Goal: Task Accomplishment & Management: Use online tool/utility

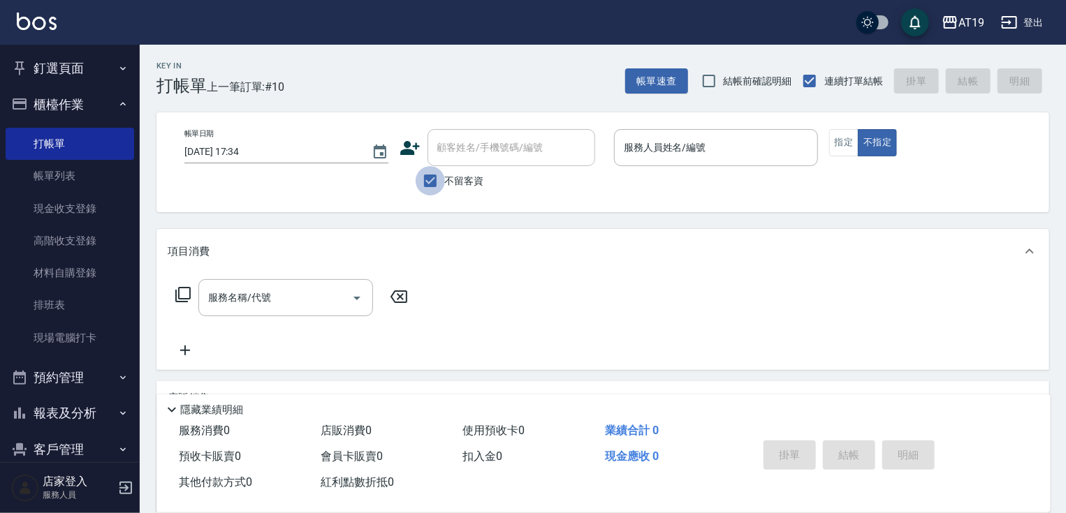
click at [436, 173] on input "不留客資" at bounding box center [430, 180] width 29 height 29
checkbox input "false"
drag, startPoint x: 843, startPoint y: 141, endPoint x: 821, endPoint y: 141, distance: 21.7
click at [841, 141] on button "指定" at bounding box center [844, 142] width 30 height 27
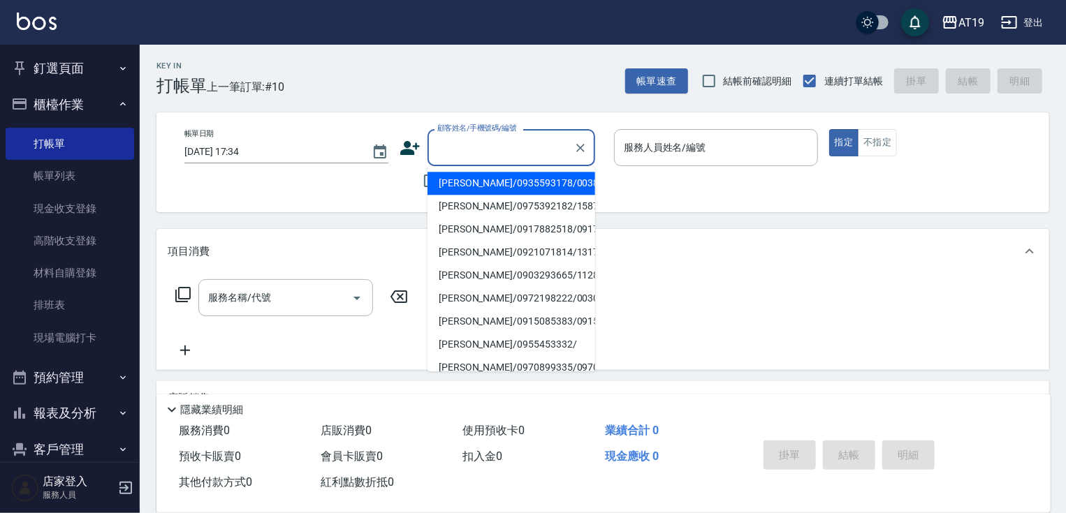
click at [467, 149] on input "顧客姓名/手機號碼/編號" at bounding box center [501, 148] width 134 height 24
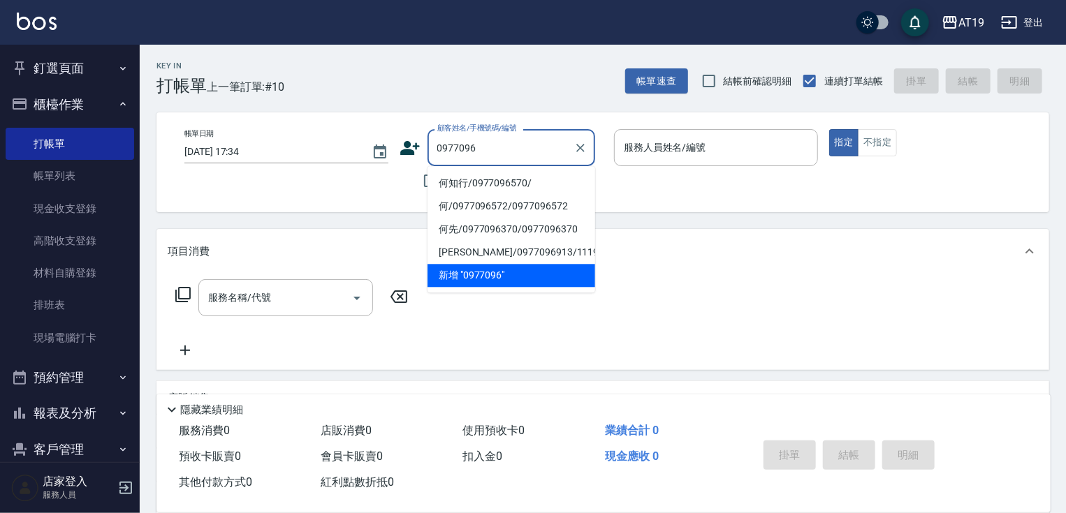
click at [466, 190] on li "何知行/0977096570/" at bounding box center [512, 183] width 168 height 23
type input "何知行/0977096570/"
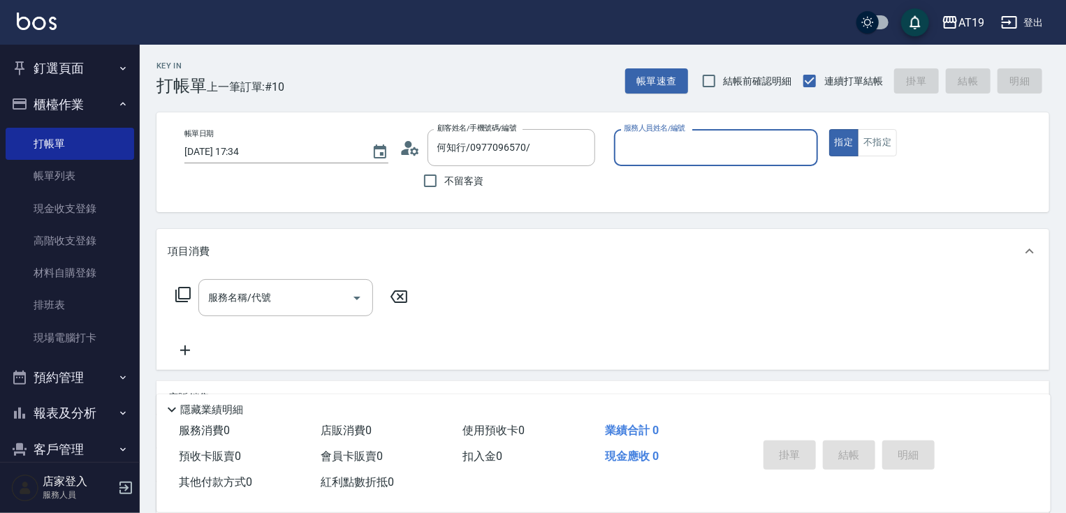
type input "Lannie- 2"
click at [469, 184] on span "不留客資" at bounding box center [464, 181] width 39 height 15
click at [445, 184] on input "不留客資" at bounding box center [430, 180] width 29 height 29
checkbox input "true"
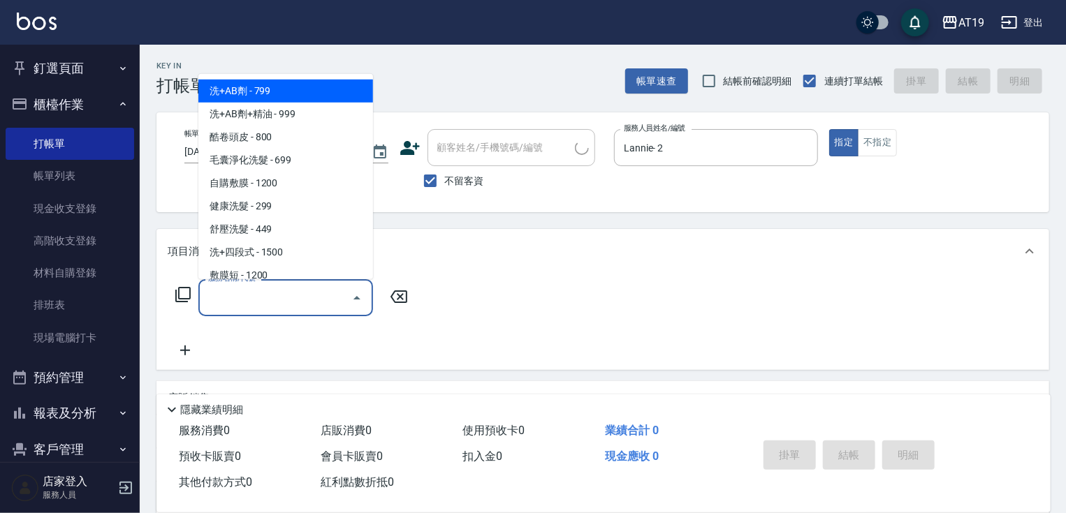
click at [309, 310] on input "服務名稱/代號" at bounding box center [275, 298] width 141 height 24
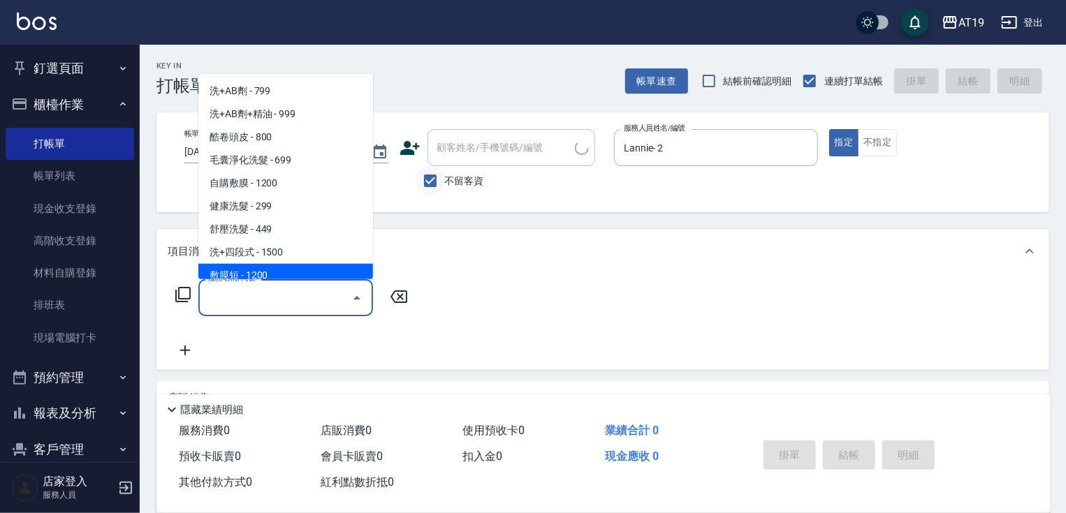
click at [429, 183] on input "不留客資" at bounding box center [430, 180] width 29 height 29
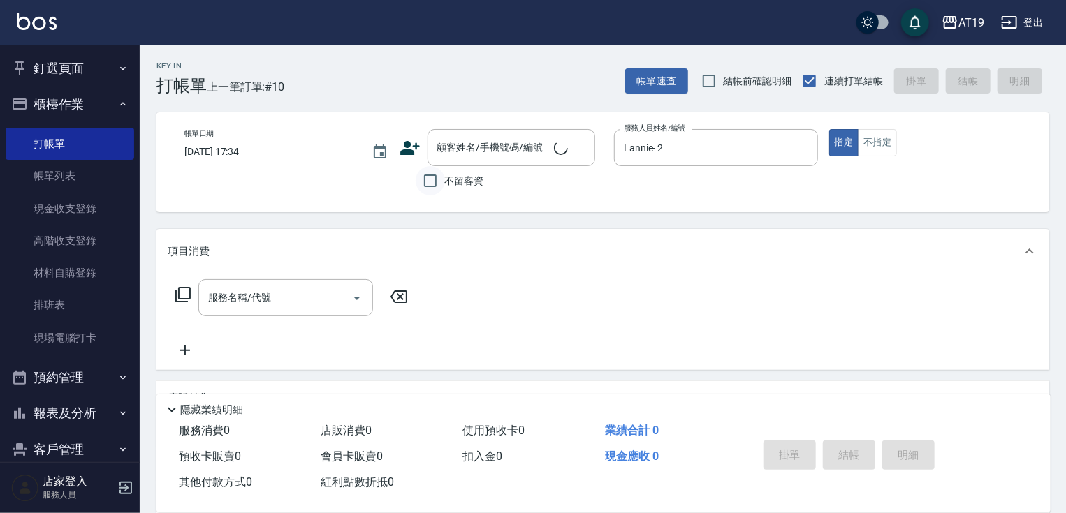
click at [440, 182] on input "不留客資" at bounding box center [430, 180] width 29 height 29
click at [436, 181] on input "不留客資" at bounding box center [430, 180] width 29 height 29
checkbox input "false"
click at [446, 155] on input "顧客姓名/手機號碼/編號" at bounding box center [501, 148] width 134 height 24
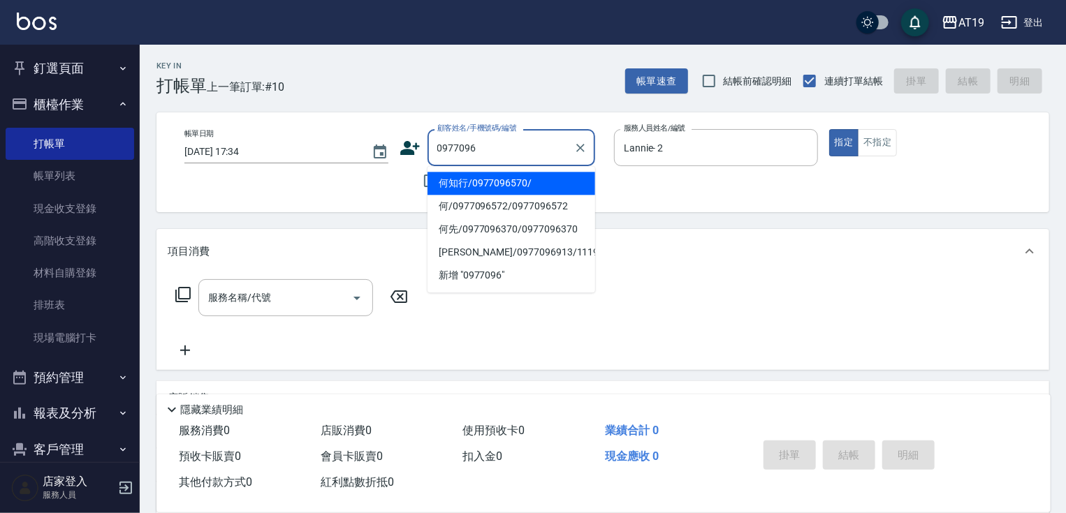
drag, startPoint x: 486, startPoint y: 182, endPoint x: 390, endPoint y: 182, distance: 96.4
click at [484, 182] on li "何知行/0977096570/" at bounding box center [512, 183] width 168 height 23
type input "何知行/0977096570/"
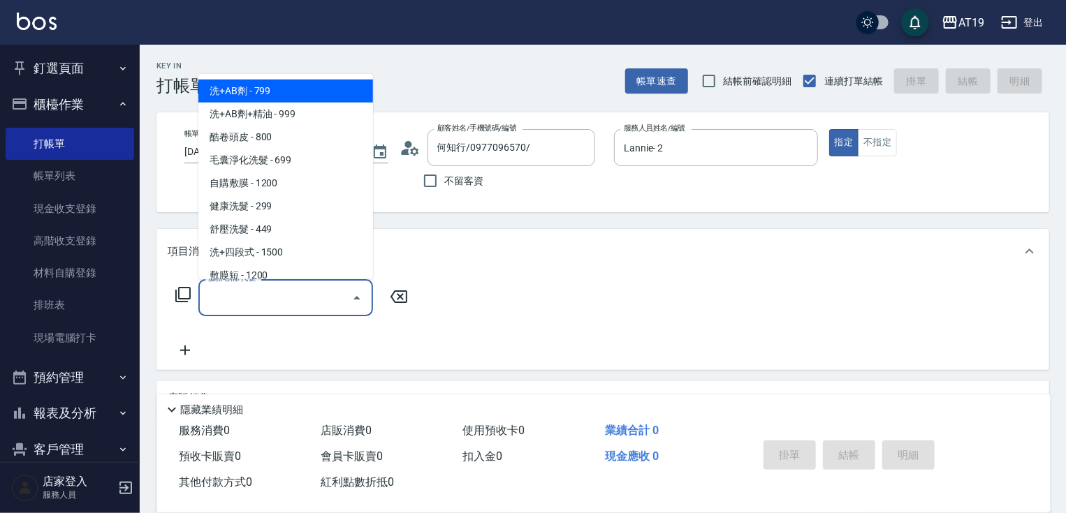
click at [316, 295] on input "服務名稱/代號" at bounding box center [275, 298] width 141 height 24
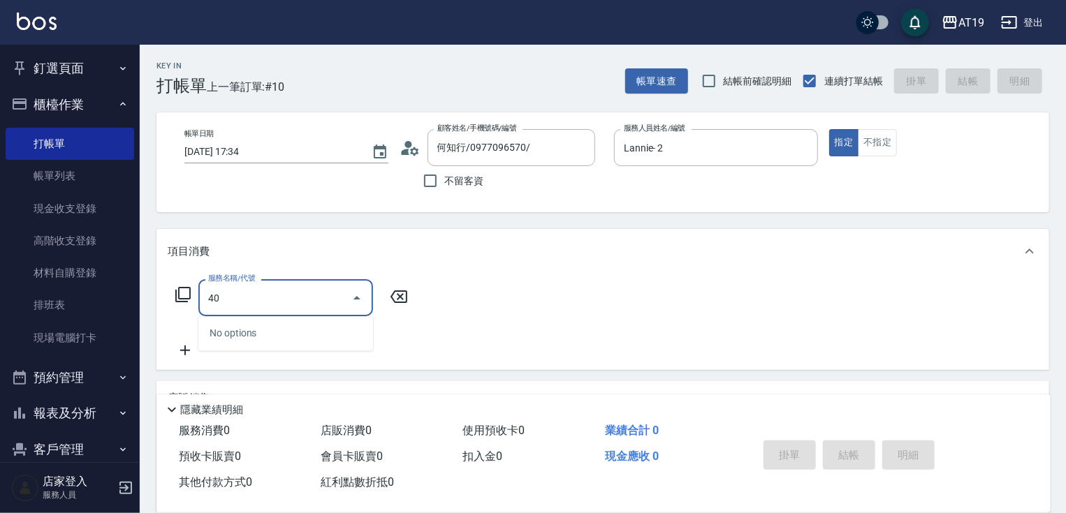
type input "401"
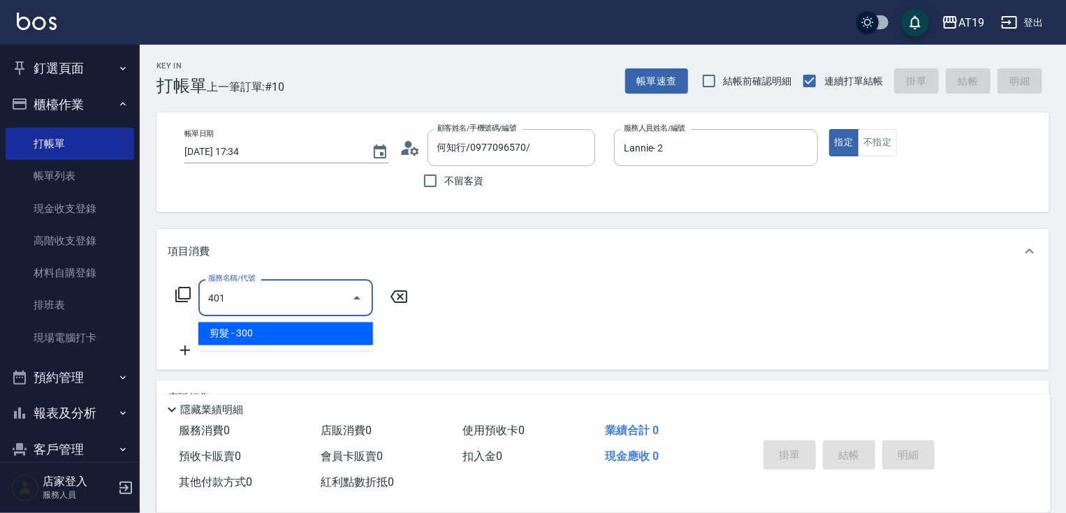
click at [357, 335] on span "剪髮 - 300" at bounding box center [285, 334] width 175 height 23
type input "30"
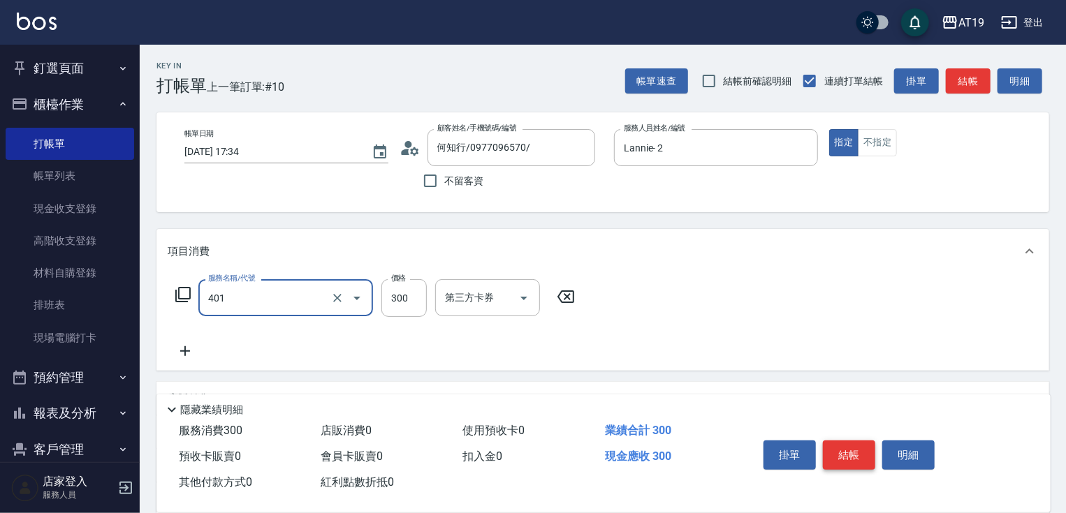
type input "剪髮(401)"
click at [857, 458] on button "結帳" at bounding box center [849, 455] width 52 height 29
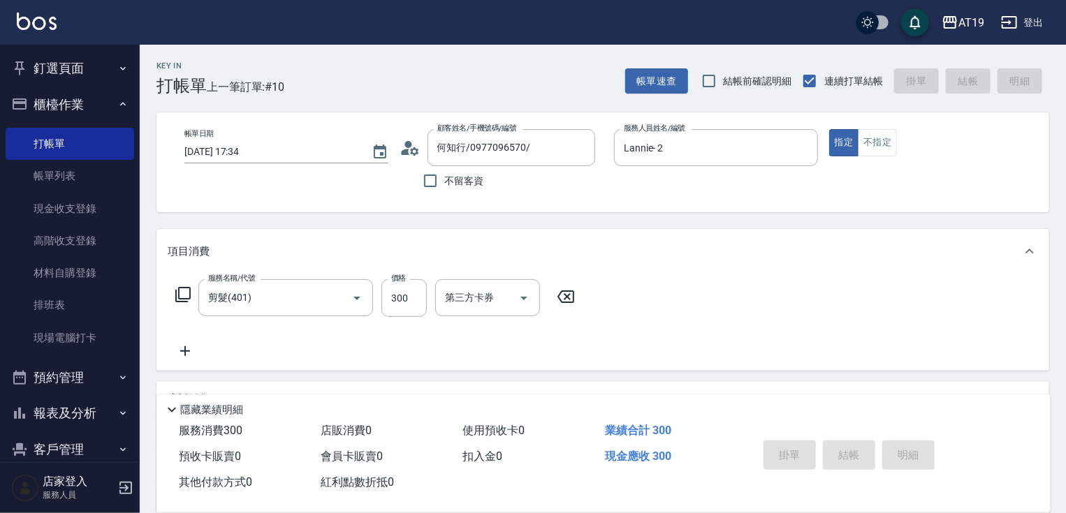
type input "[DATE] 19:42"
type input "0"
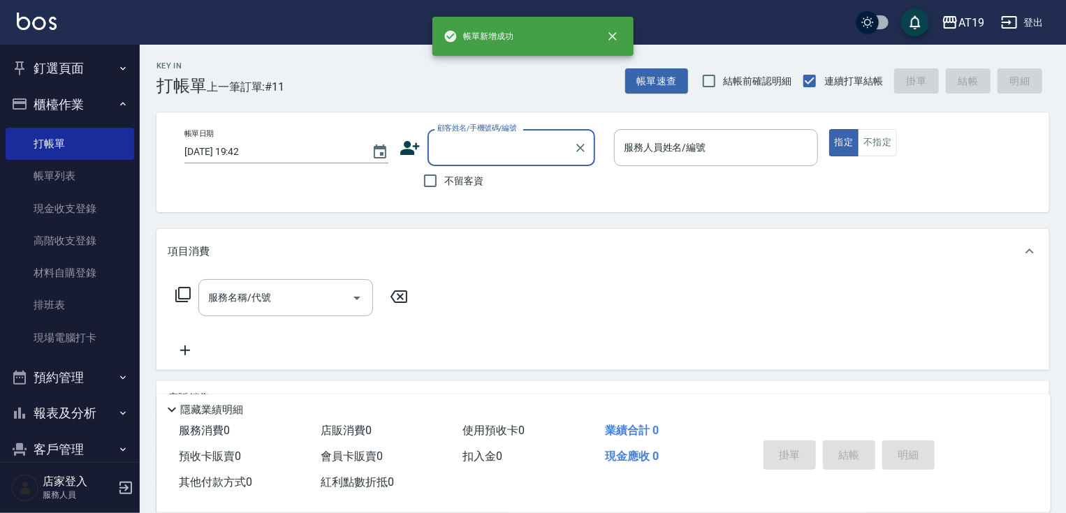
click at [475, 155] on input "顧客姓名/手機號碼/編號" at bounding box center [501, 148] width 134 height 24
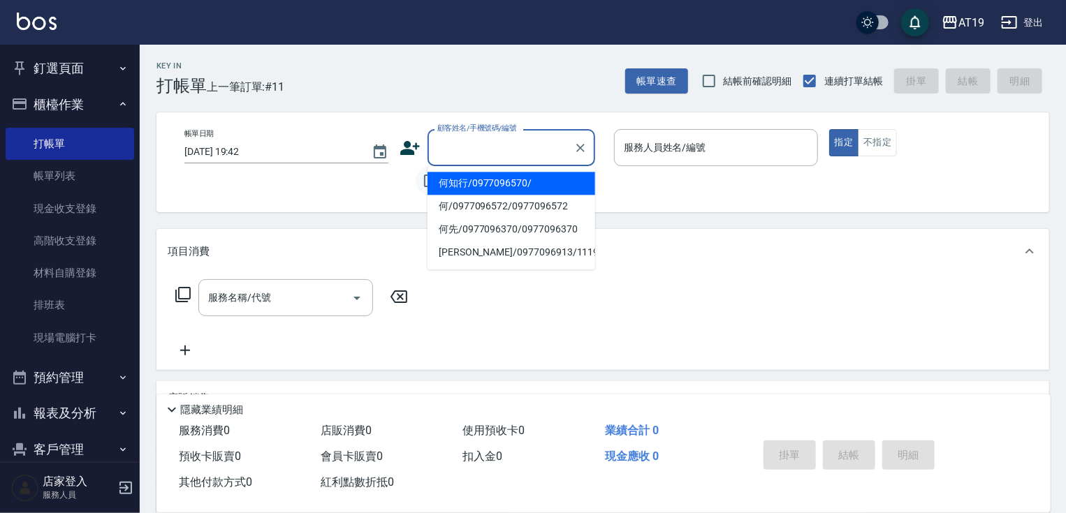
click at [425, 187] on input "不留客資" at bounding box center [430, 180] width 29 height 29
checkbox input "true"
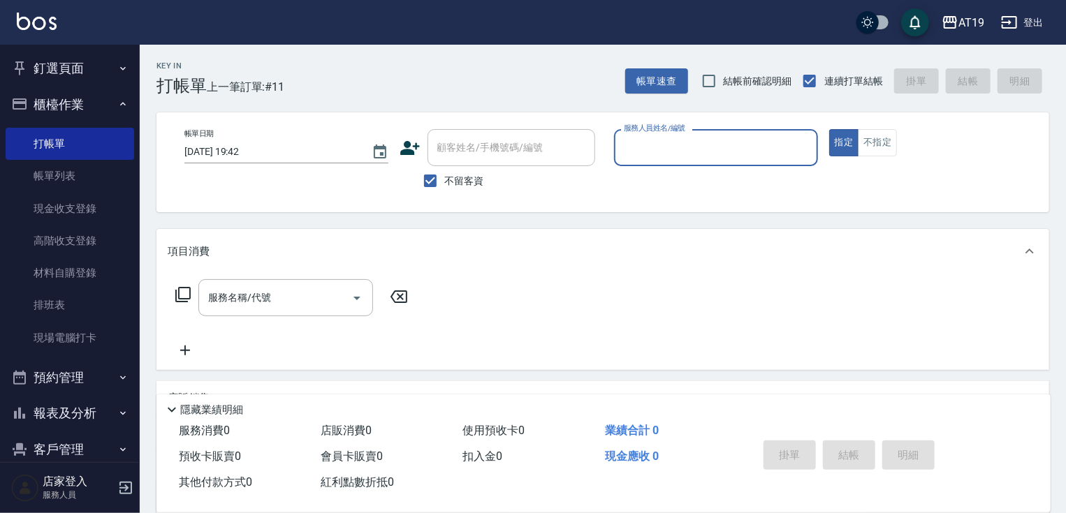
click at [624, 159] on input "服務人員姓名/編號" at bounding box center [715, 148] width 191 height 24
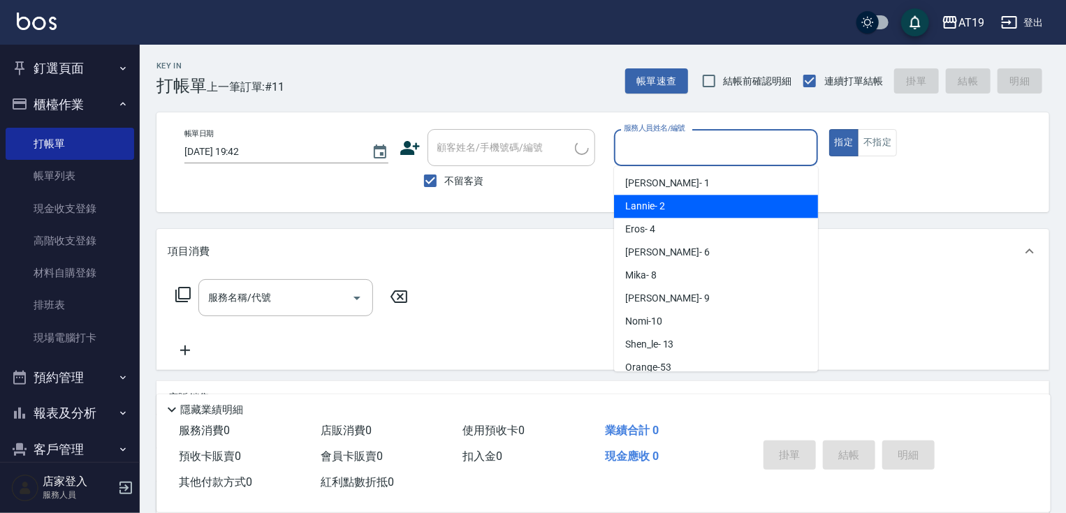
click at [648, 203] on span "Lannie - 2" at bounding box center [645, 206] width 40 height 15
type input "Lannie- 2"
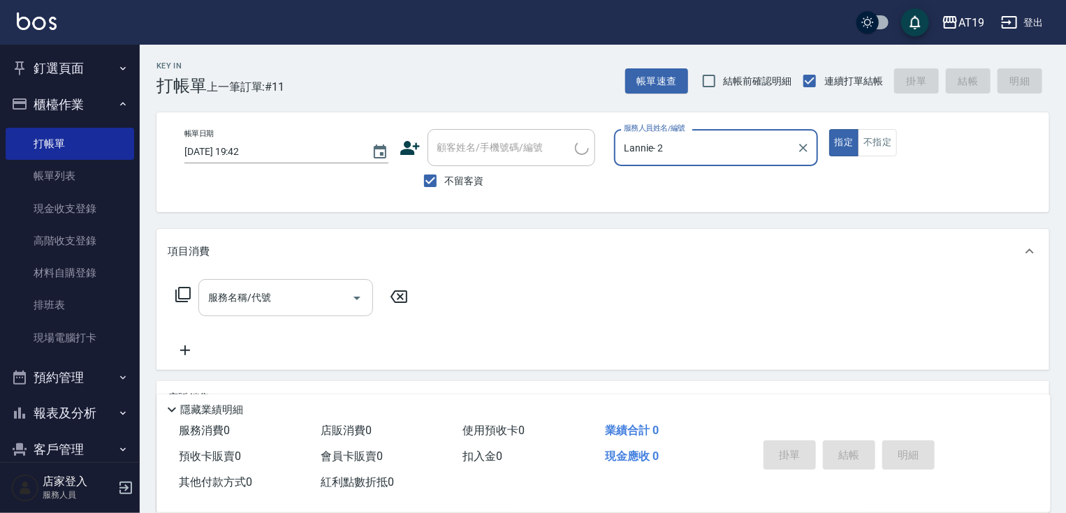
drag, startPoint x: 307, startPoint y: 306, endPoint x: 330, endPoint y: 301, distance: 23.6
click at [309, 306] on input "服務名稱/代號" at bounding box center [275, 298] width 141 height 24
drag, startPoint x: 888, startPoint y: 143, endPoint x: 784, endPoint y: 181, distance: 110.9
click at [886, 143] on button "不指定" at bounding box center [877, 142] width 39 height 27
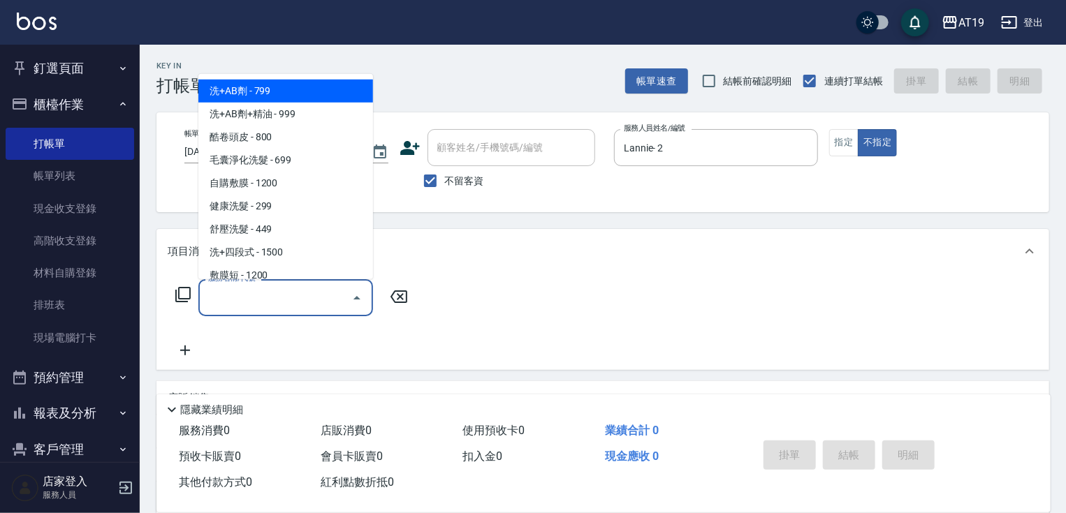
click at [277, 303] on input "服務名稱/代號" at bounding box center [275, 298] width 141 height 24
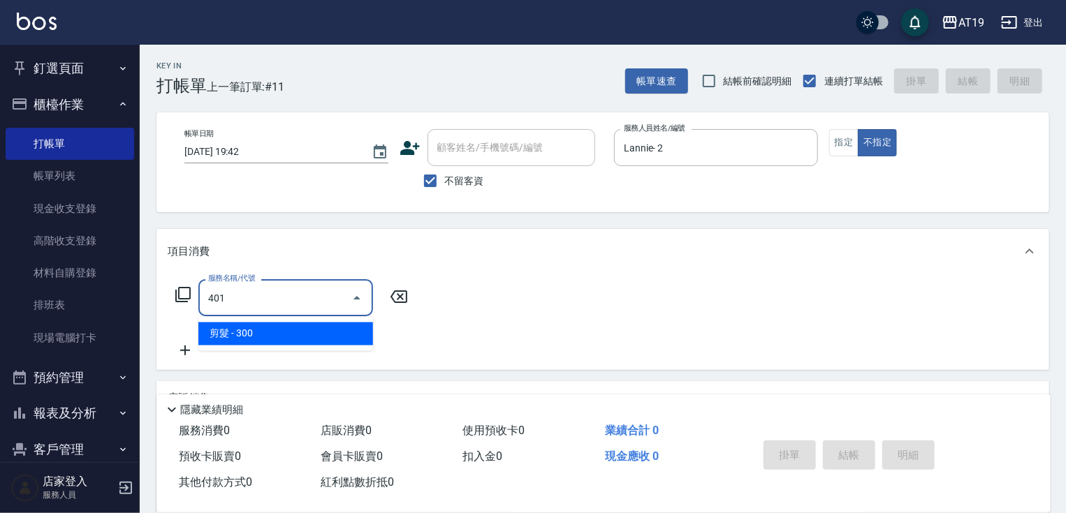
click at [301, 341] on span "剪髮 - 300" at bounding box center [285, 334] width 175 height 23
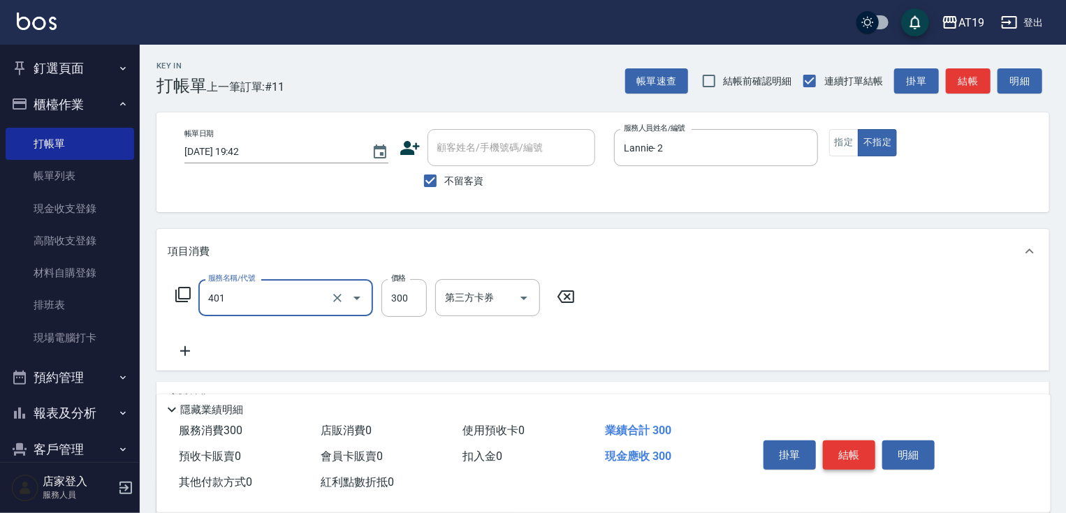
type input "剪髮(401)"
click at [859, 446] on button "結帳" at bounding box center [849, 455] width 52 height 29
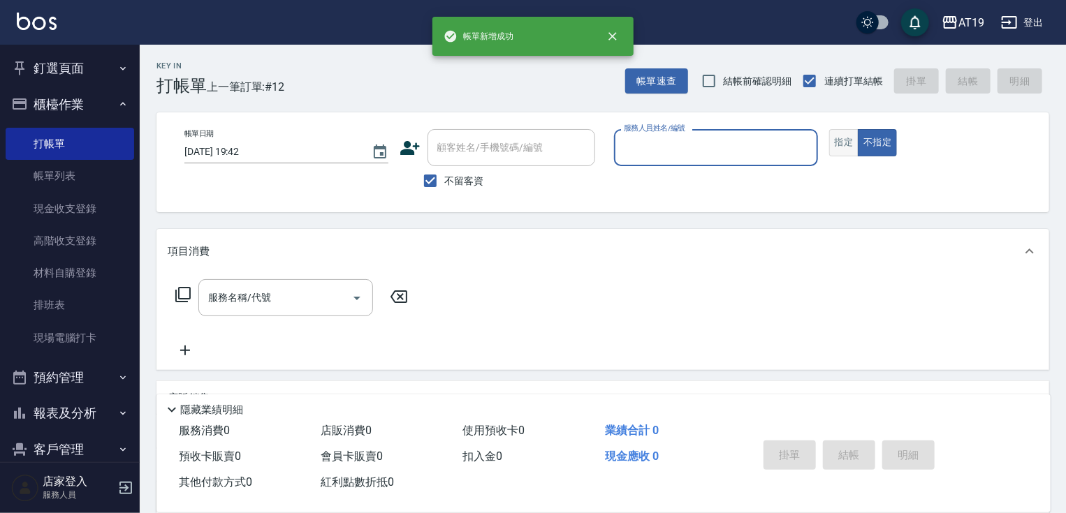
click at [842, 154] on button "指定" at bounding box center [844, 142] width 30 height 27
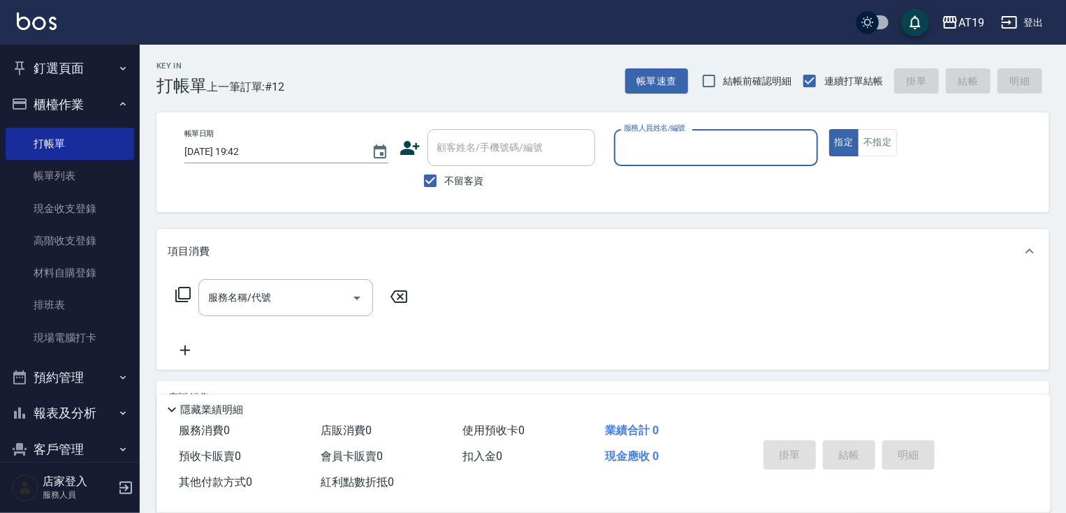
drag, startPoint x: 428, startPoint y: 180, endPoint x: 458, endPoint y: 152, distance: 42.0
click at [430, 179] on input "不留客資" at bounding box center [430, 180] width 29 height 29
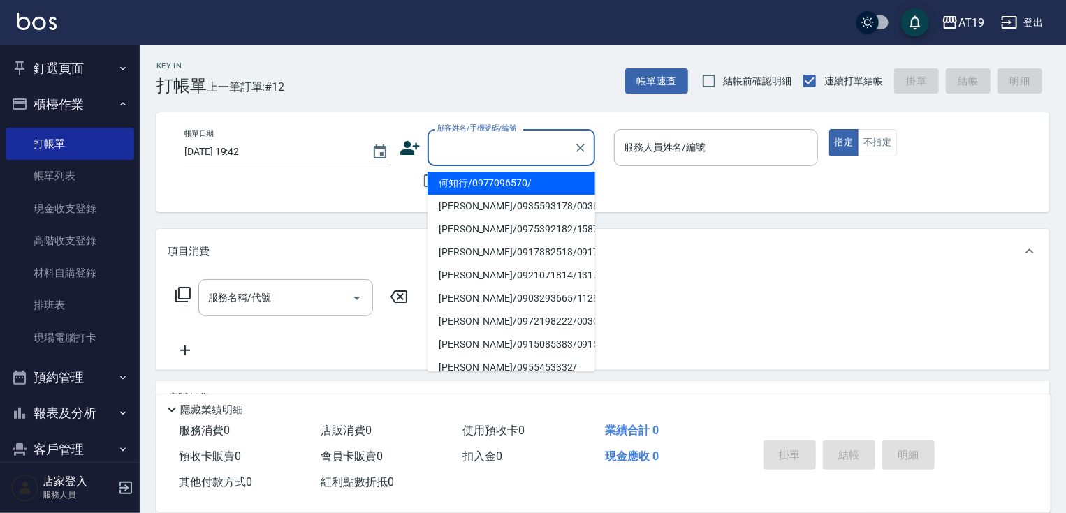
click at [461, 144] on input "顧客姓名/手機號碼/編號" at bounding box center [501, 148] width 134 height 24
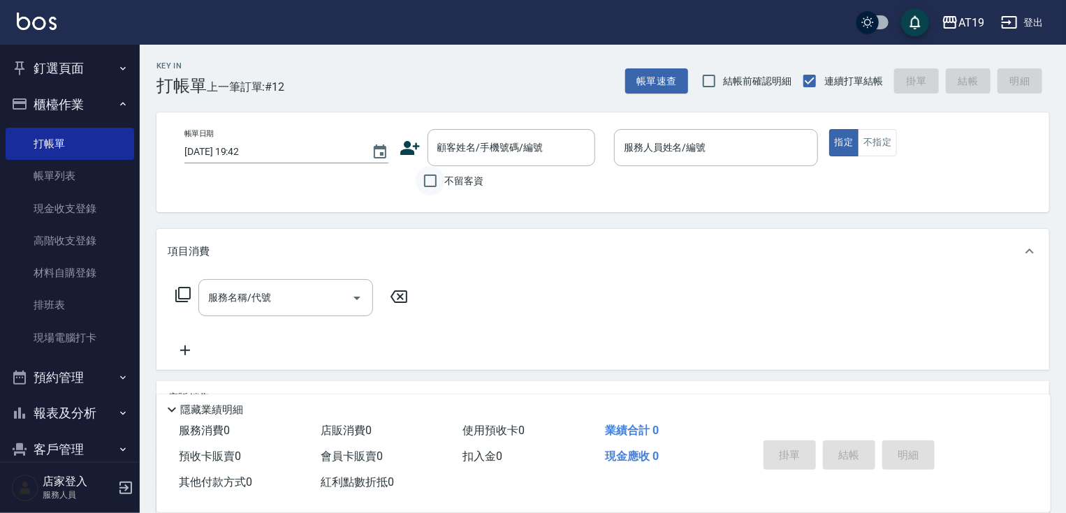
drag, startPoint x: 414, startPoint y: 182, endPoint x: 439, endPoint y: 177, distance: 25.6
click at [423, 179] on div "不留客資" at bounding box center [498, 180] width 196 height 29
click at [439, 177] on input "不留客資" at bounding box center [430, 180] width 29 height 29
checkbox input "true"
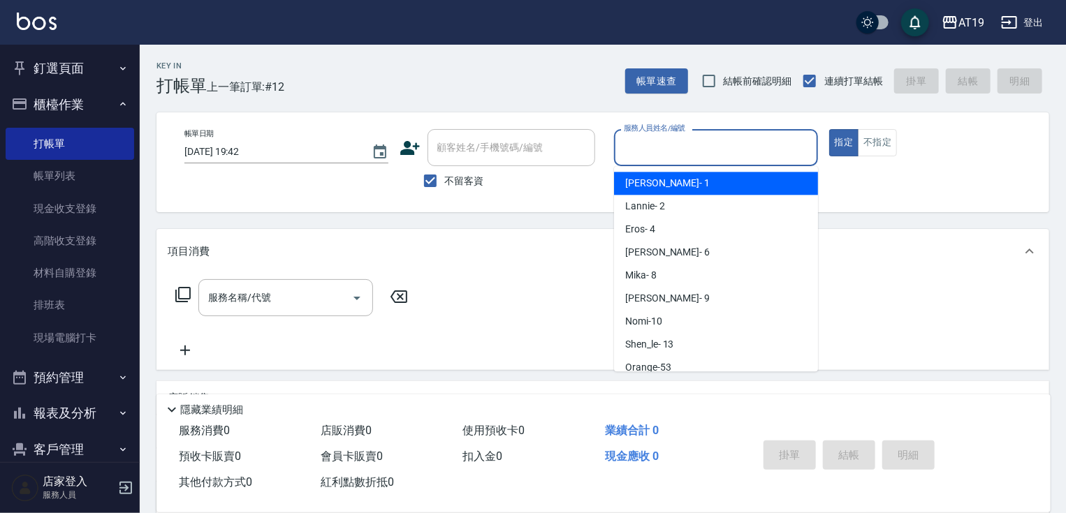
click at [706, 146] on input "服務人員姓名/編號" at bounding box center [715, 148] width 191 height 24
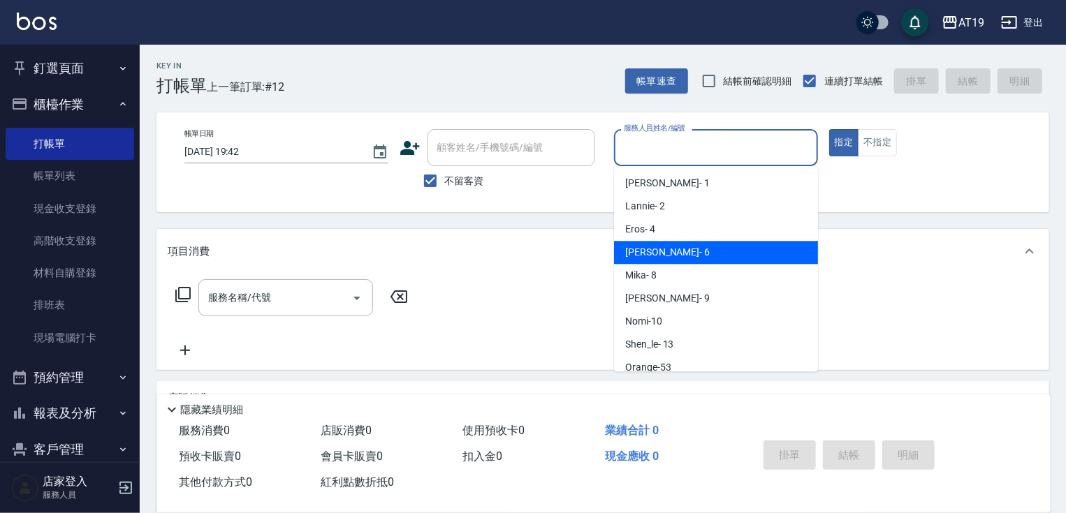
click at [699, 258] on div "[PERSON_NAME] - 6" at bounding box center [716, 252] width 204 height 23
type input "[PERSON_NAME]- 6"
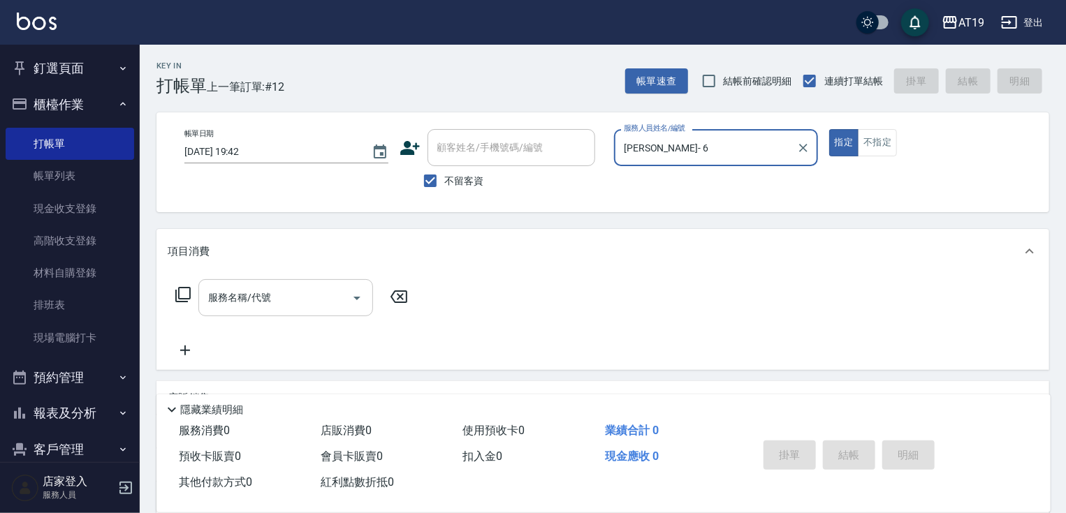
click at [246, 302] on input "服務名稱/代號" at bounding box center [275, 298] width 141 height 24
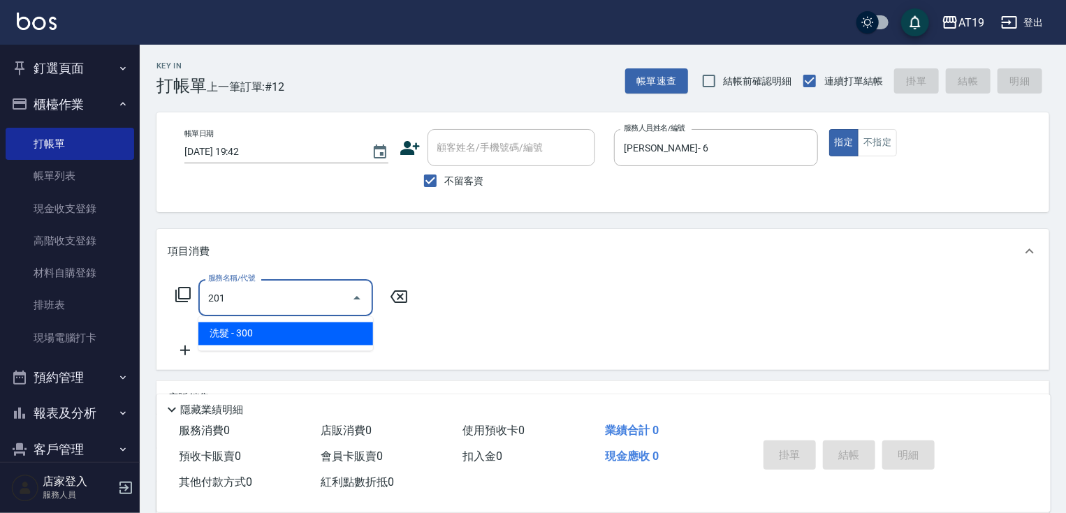
click at [249, 326] on span "洗髮 - 300" at bounding box center [285, 334] width 175 height 23
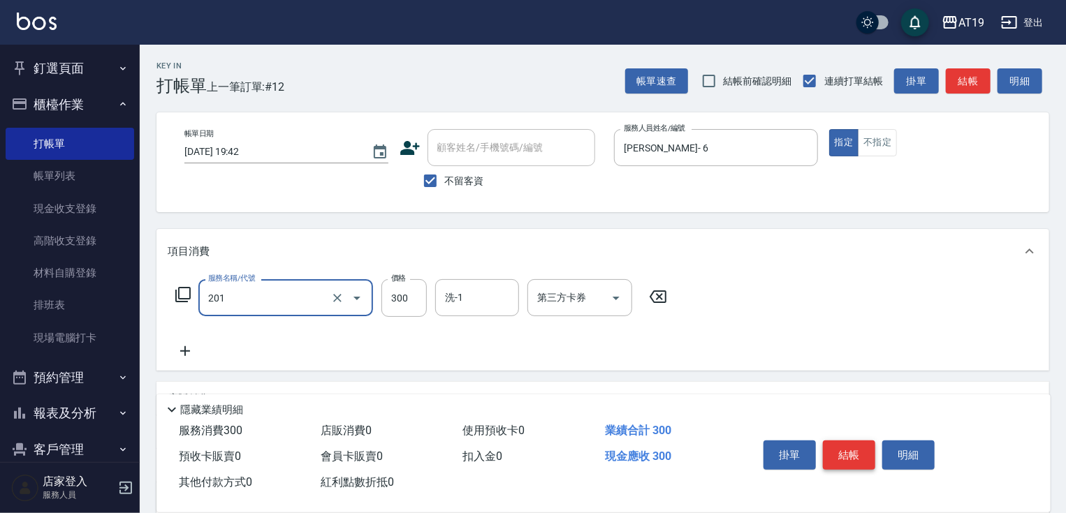
type input "洗髮(201)"
click at [848, 458] on button "結帳" at bounding box center [849, 455] width 52 height 29
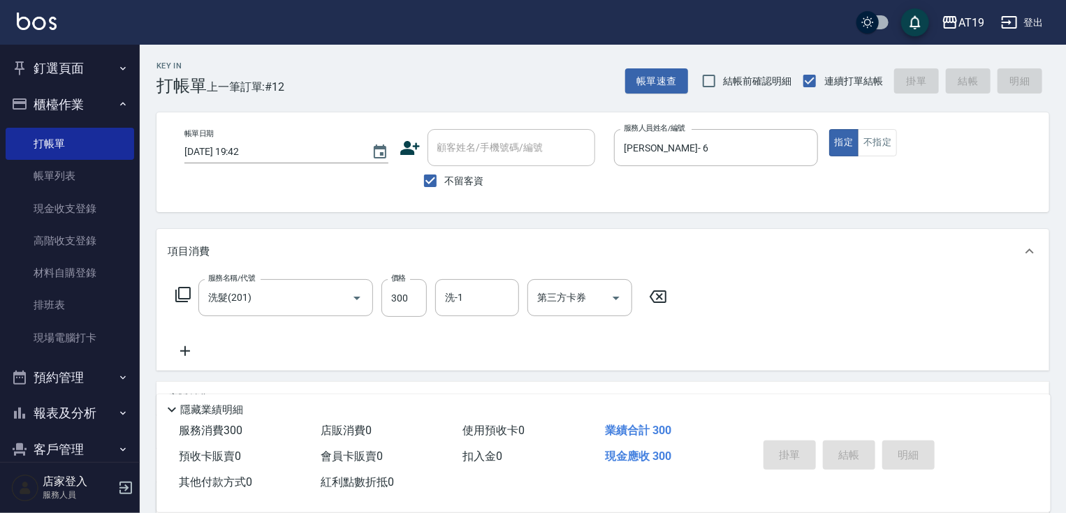
type input "[DATE] 19:43"
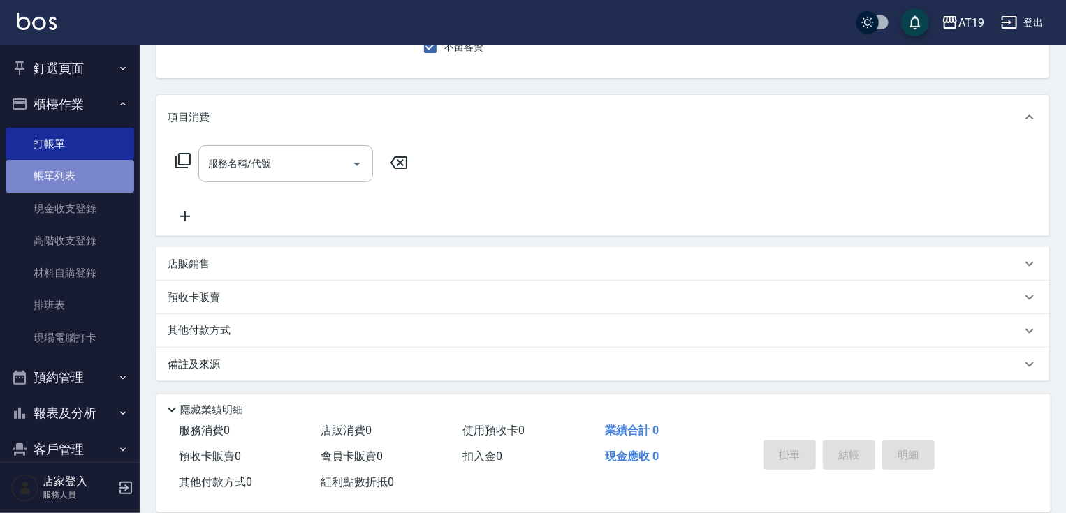
click at [78, 176] on link "帳單列表" at bounding box center [70, 176] width 129 height 32
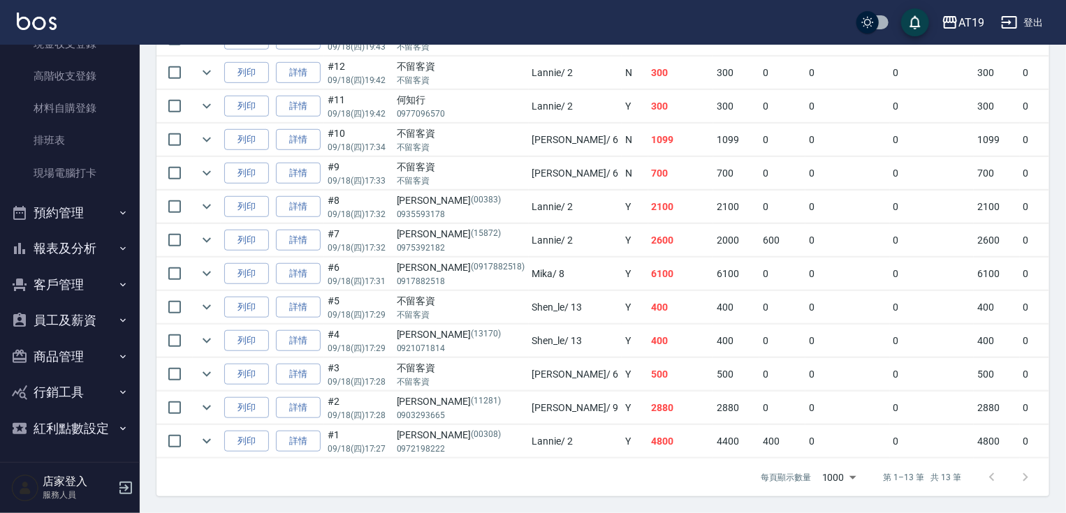
scroll to position [390, 0]
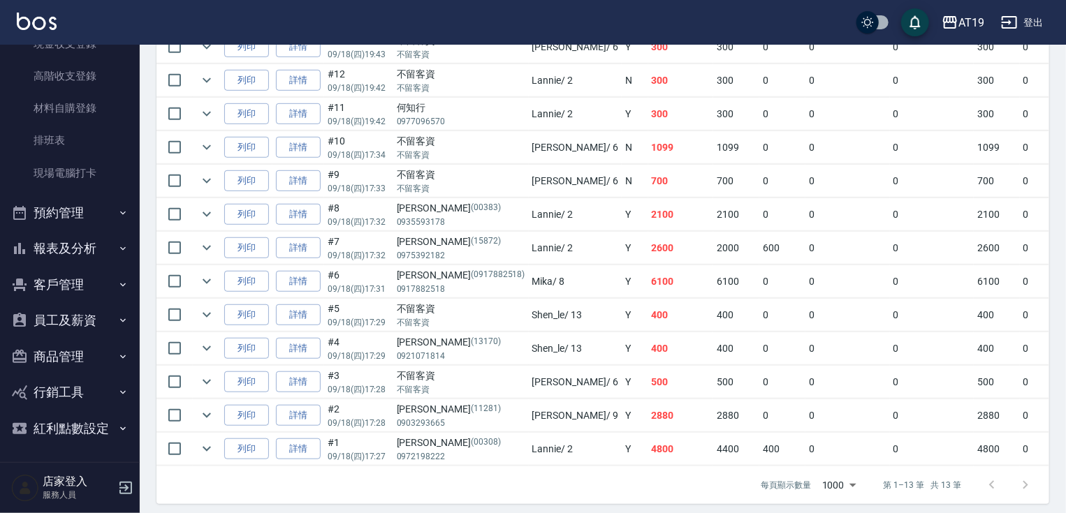
click at [103, 243] on button "報表及分析" at bounding box center [70, 249] width 129 height 36
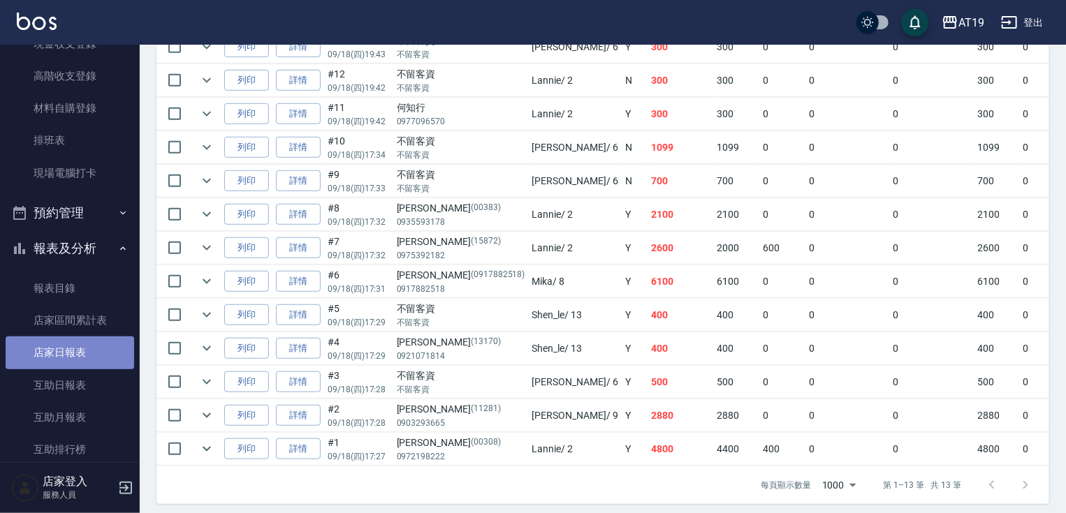
click at [94, 349] on link "店家日報表" at bounding box center [70, 353] width 129 height 32
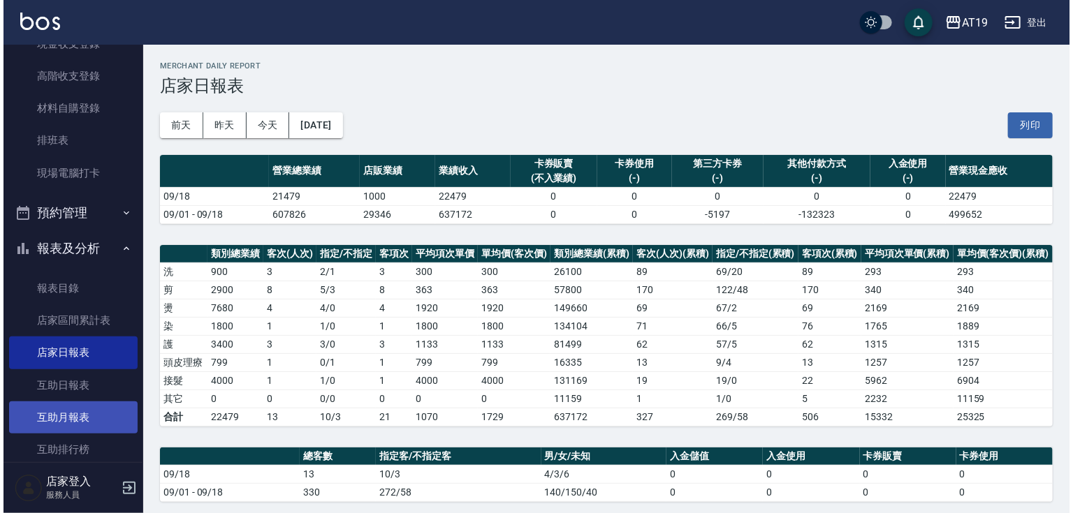
scroll to position [221, 0]
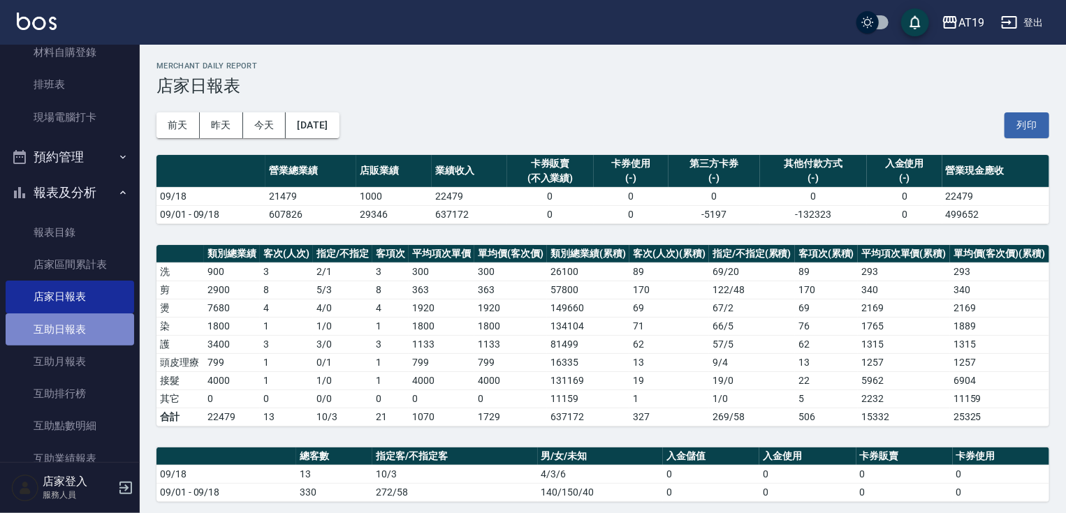
click at [92, 323] on link "互助日報表" at bounding box center [70, 330] width 129 height 32
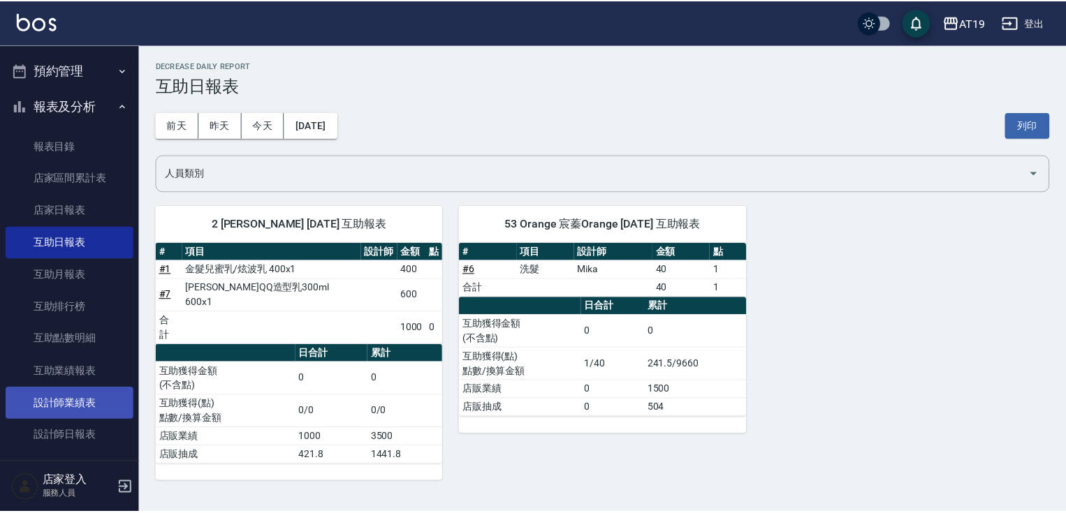
scroll to position [333, 0]
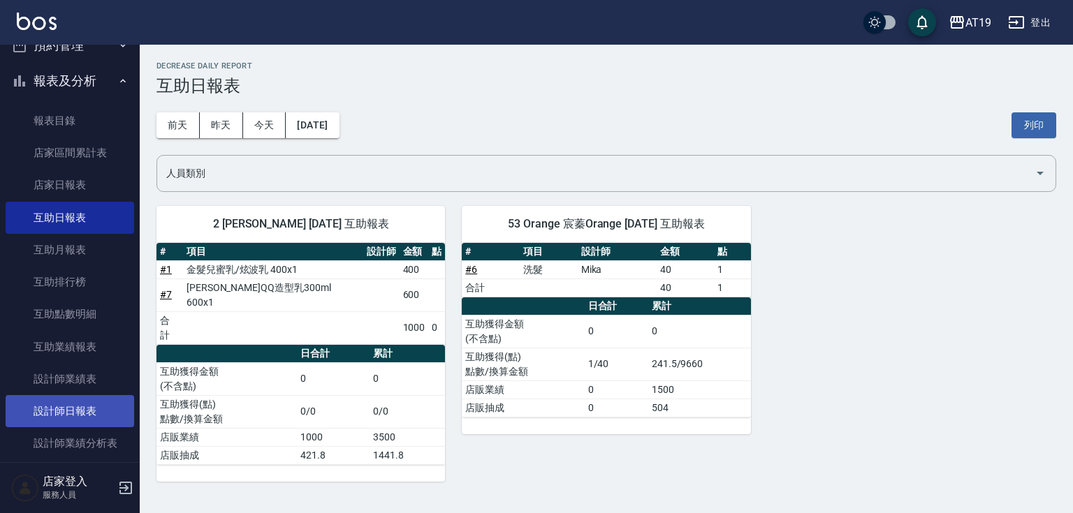
click at [108, 403] on link "設計師日報表" at bounding box center [70, 411] width 129 height 32
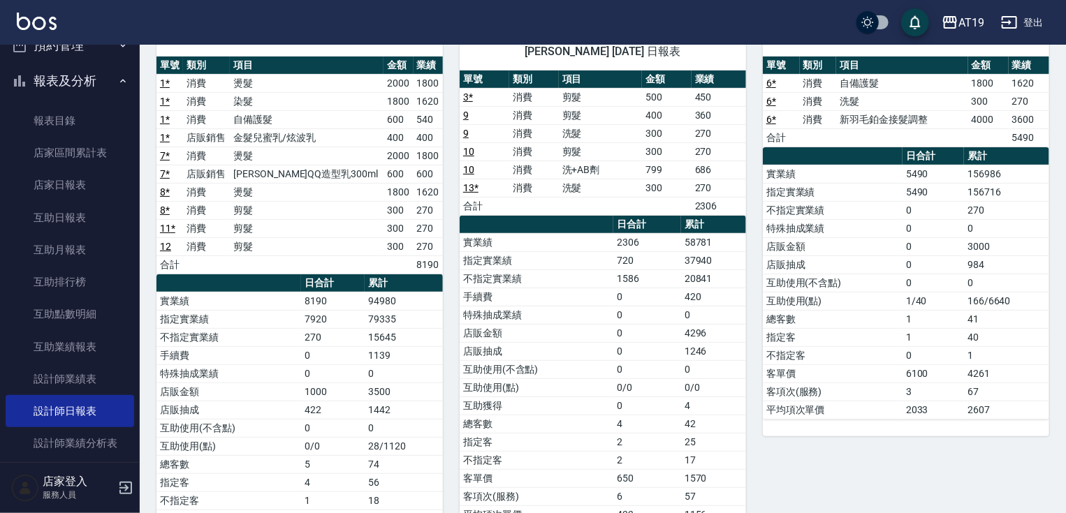
scroll to position [112, 0]
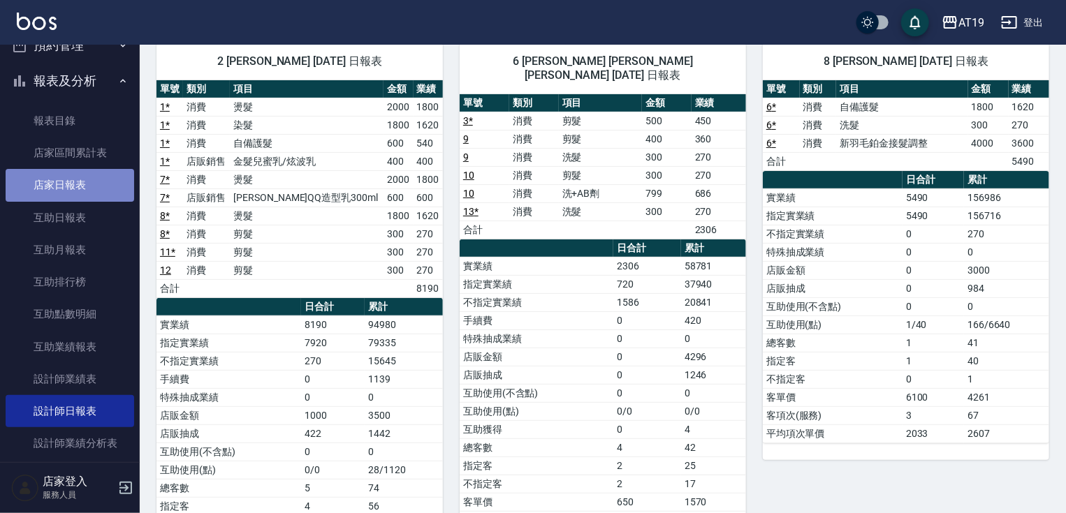
click at [70, 184] on link "店家日報表" at bounding box center [70, 185] width 129 height 32
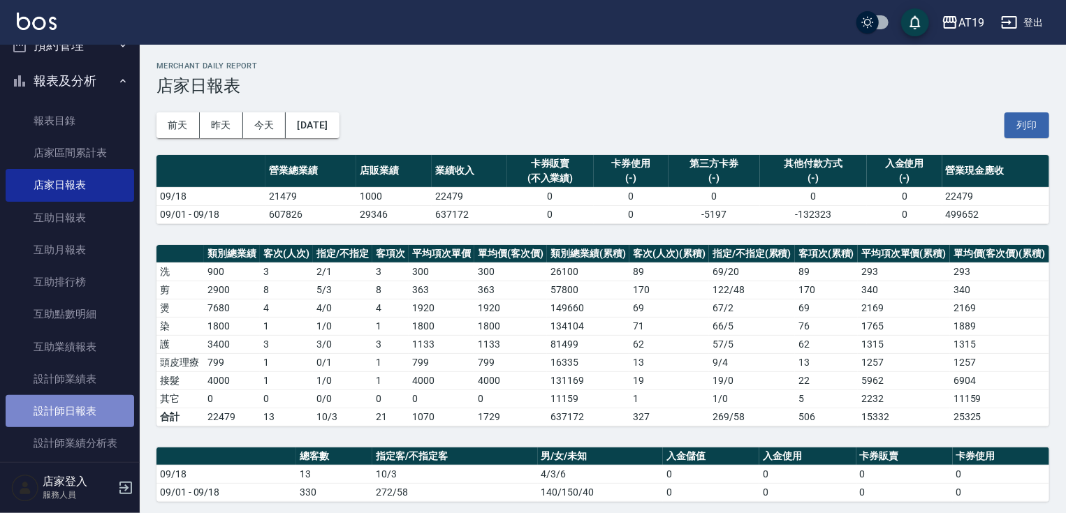
click at [93, 413] on link "設計師日報表" at bounding box center [70, 411] width 129 height 32
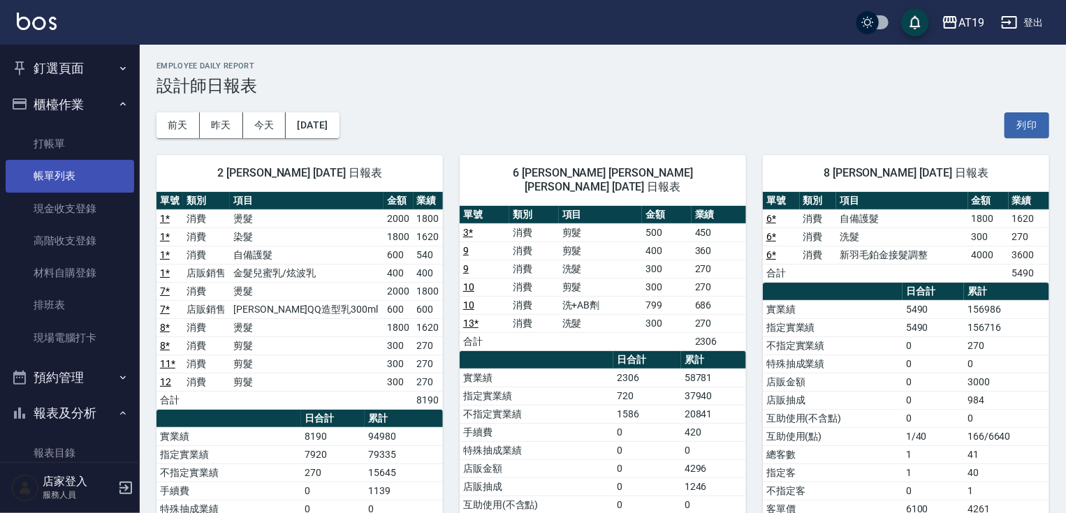
click at [83, 187] on link "帳單列表" at bounding box center [70, 176] width 129 height 32
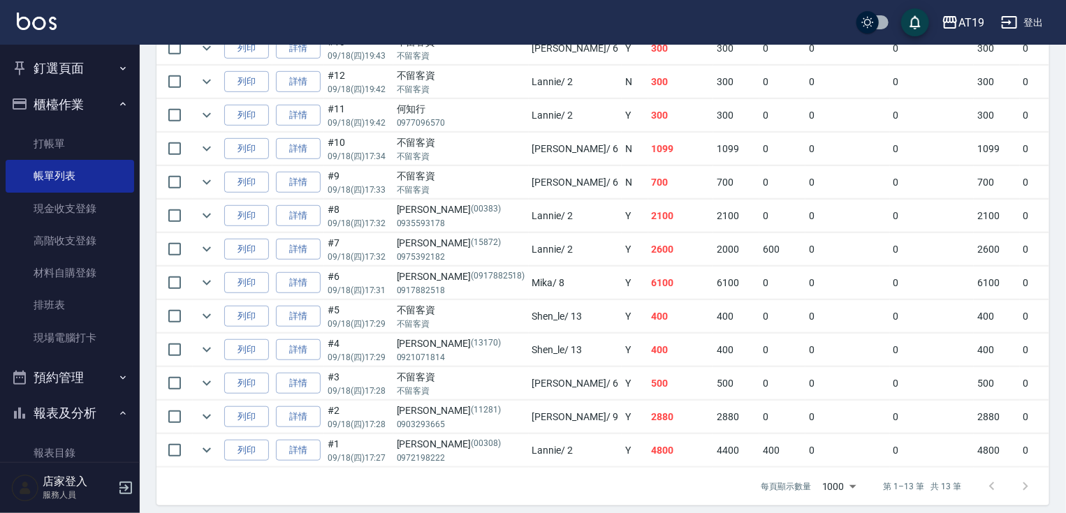
scroll to position [391, 0]
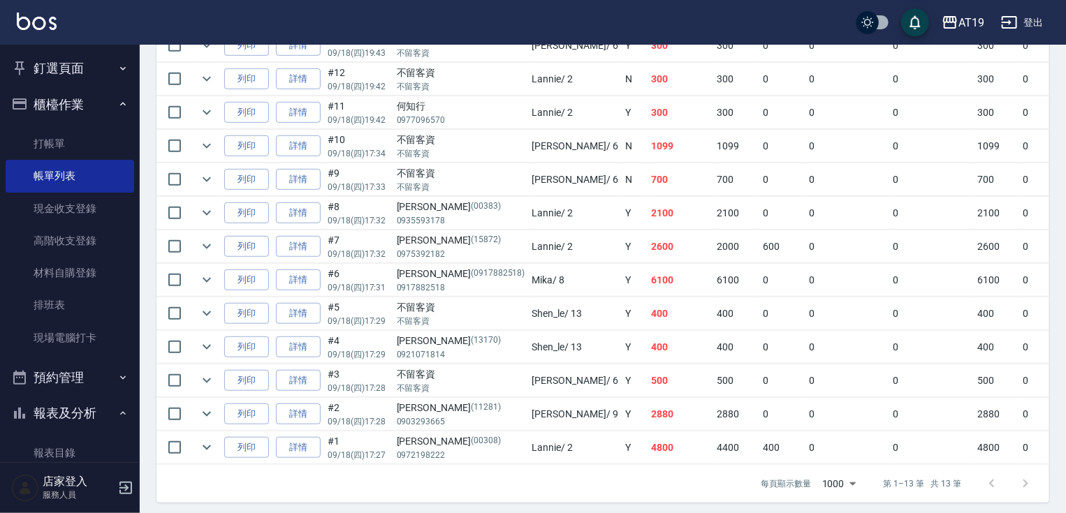
drag, startPoint x: 85, startPoint y: 330, endPoint x: 147, endPoint y: 316, distance: 63.6
click at [86, 331] on link "現場電腦打卡" at bounding box center [70, 338] width 129 height 32
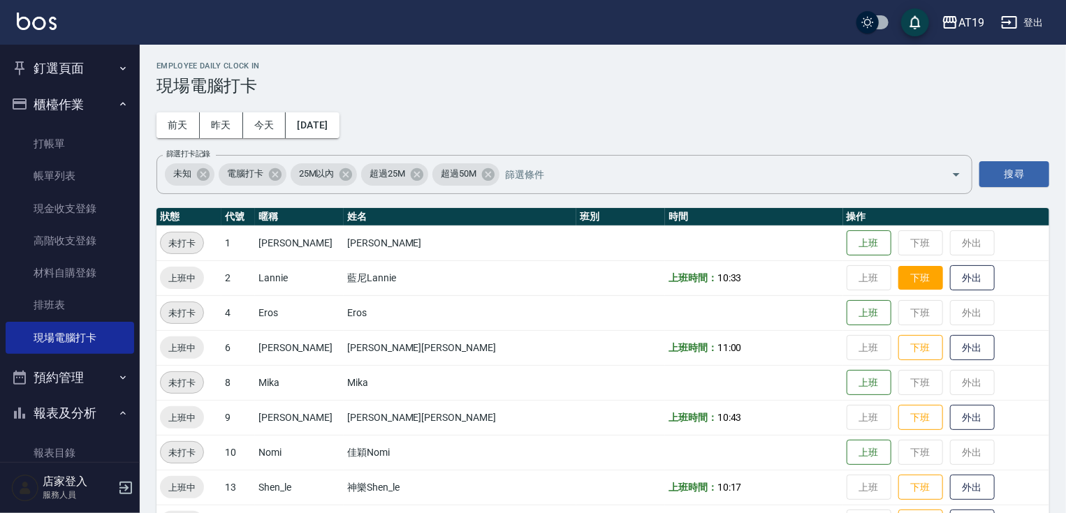
drag, startPoint x: 842, startPoint y: 275, endPoint x: 858, endPoint y: 278, distance: 16.3
click at [846, 277] on td "上班 下班 外出" at bounding box center [946, 278] width 206 height 35
drag, startPoint x: 862, startPoint y: 278, endPoint x: 861, endPoint y: 312, distance: 33.6
click at [898, 279] on button "下班" at bounding box center [920, 278] width 45 height 26
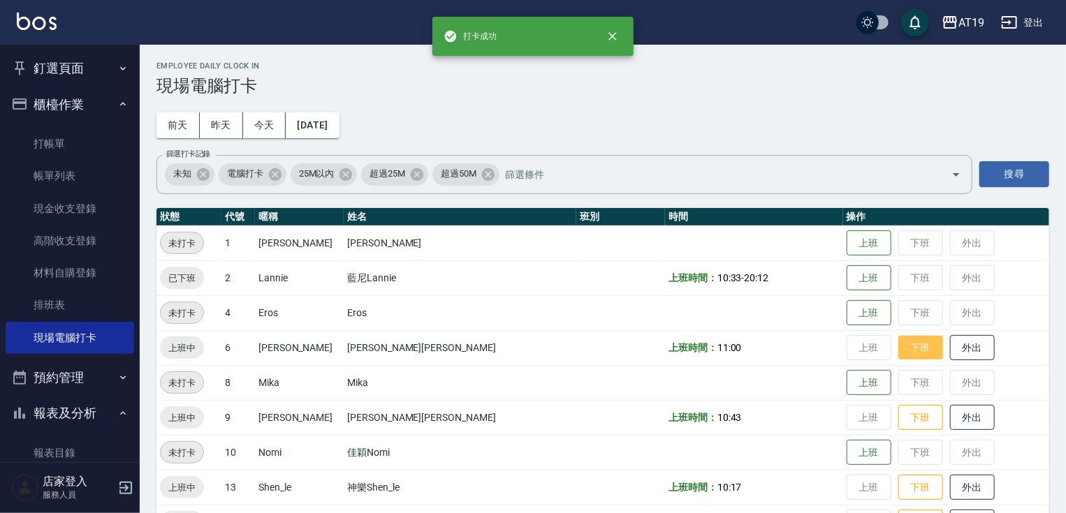
click at [898, 341] on button "下班" at bounding box center [920, 348] width 45 height 24
click at [898, 411] on button "下班" at bounding box center [920, 418] width 45 height 24
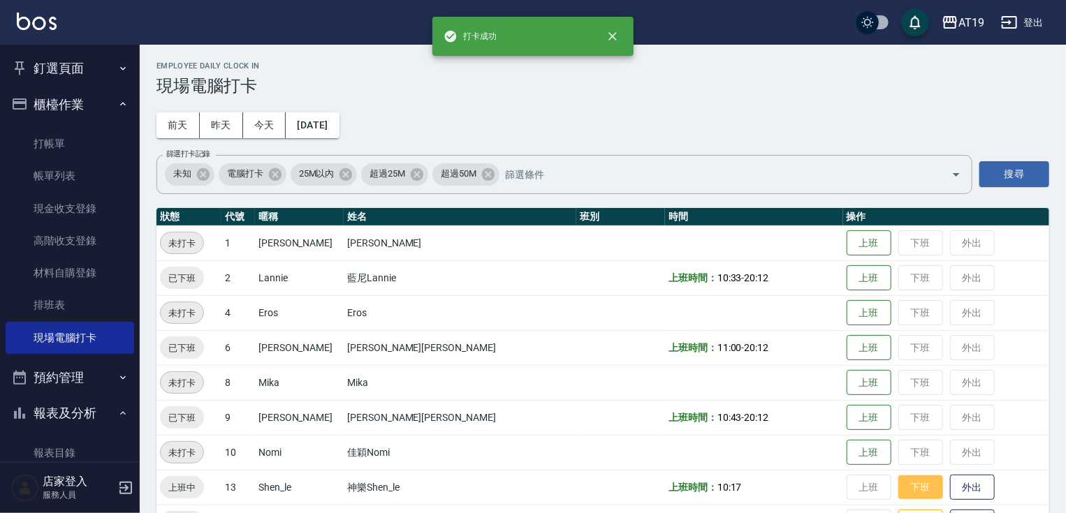
click at [898, 485] on button "下班" at bounding box center [920, 488] width 45 height 24
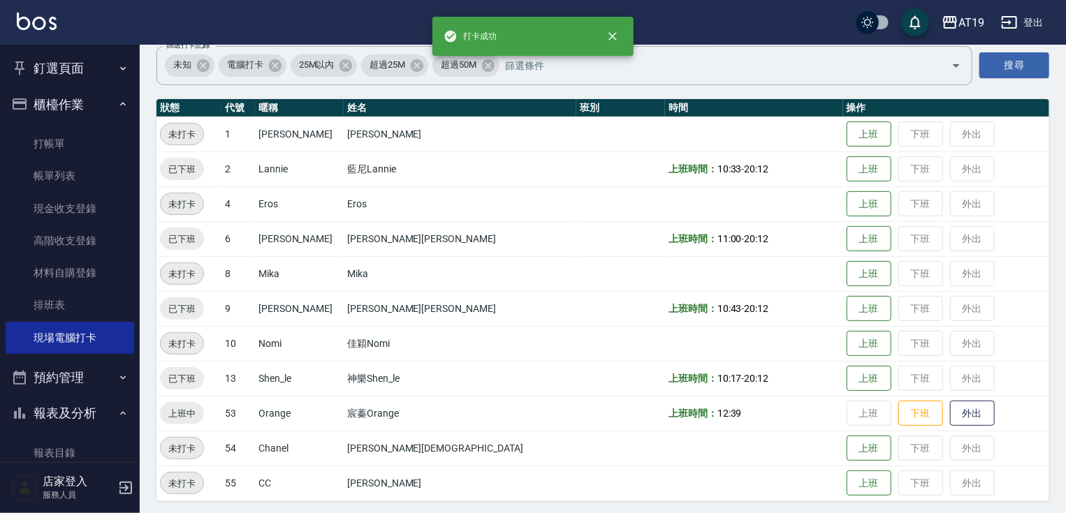
scroll to position [113, 0]
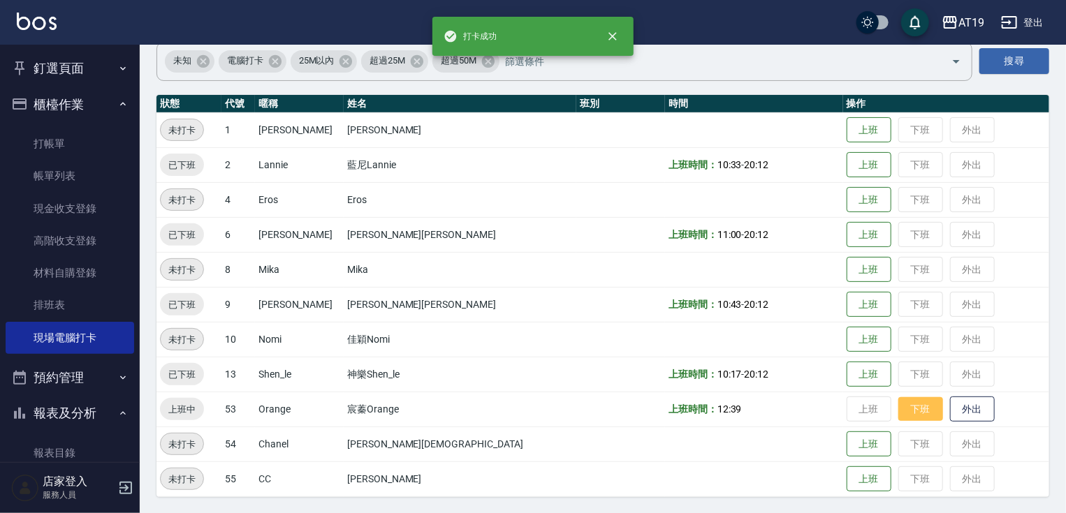
click at [898, 403] on button "下班" at bounding box center [920, 409] width 45 height 24
